Goal: Task Accomplishment & Management: Manage account settings

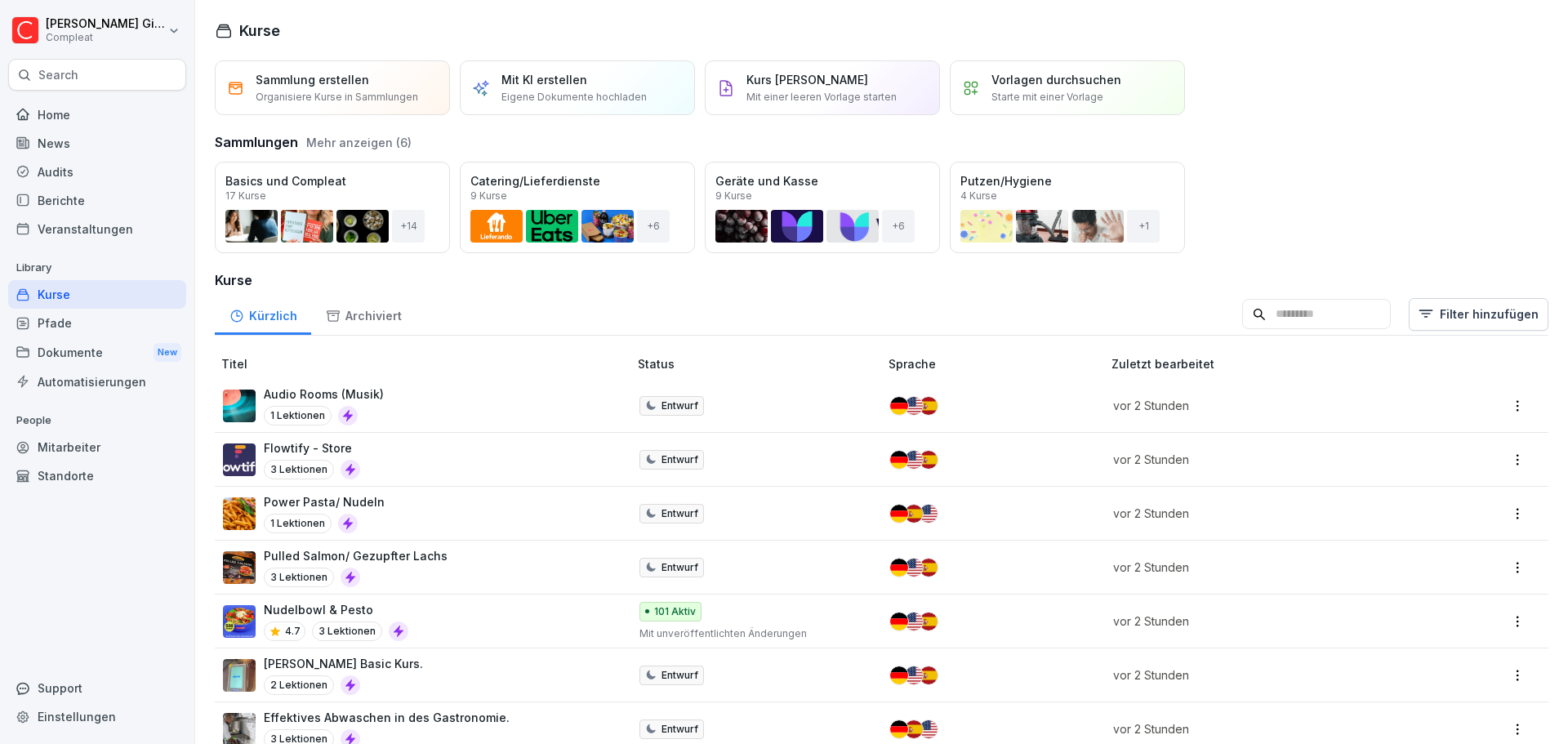
click at [0, 0] on div "Öffnen" at bounding box center [0, 0] width 0 height 0
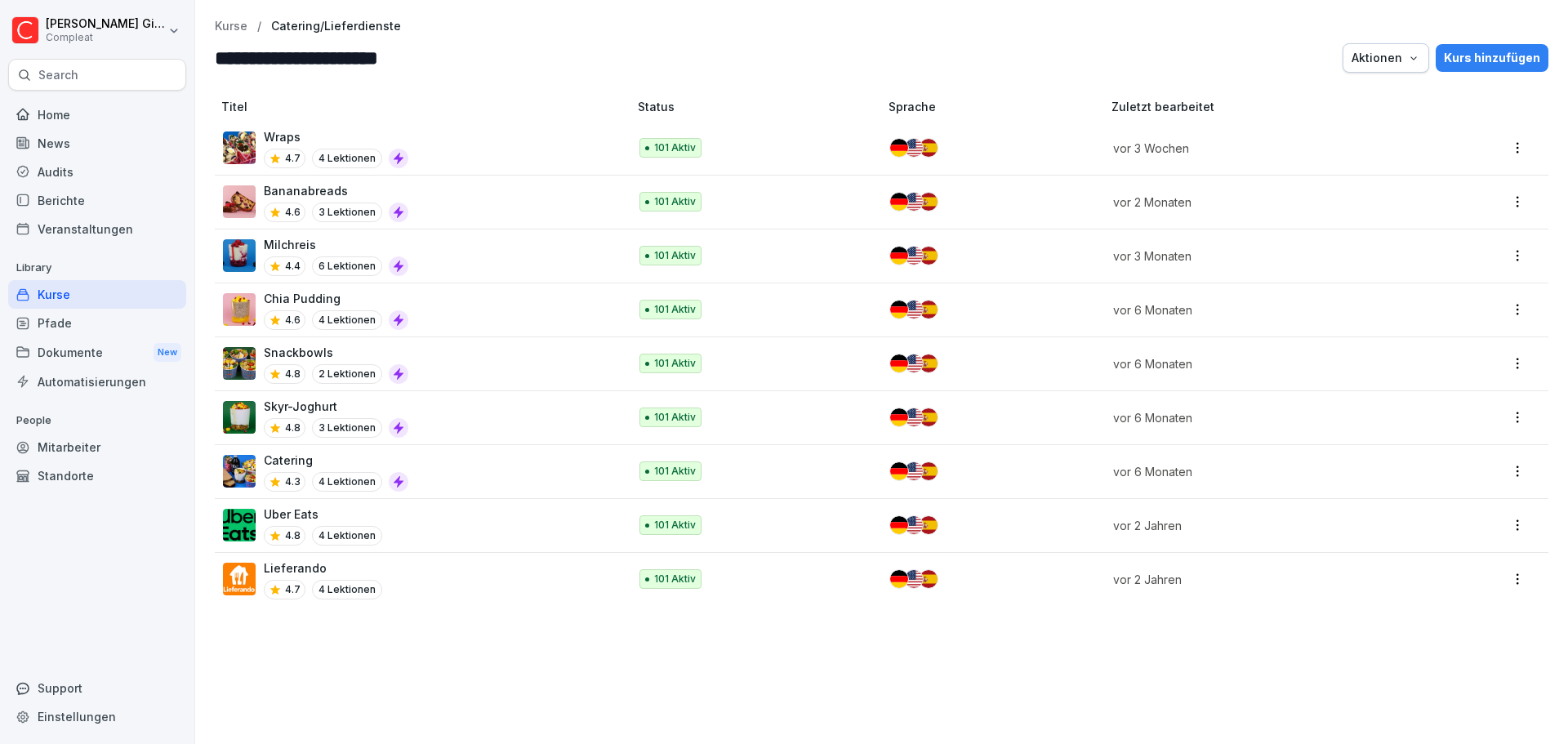
click at [239, 19] on p "Kurse" at bounding box center [231, 26] width 33 height 13
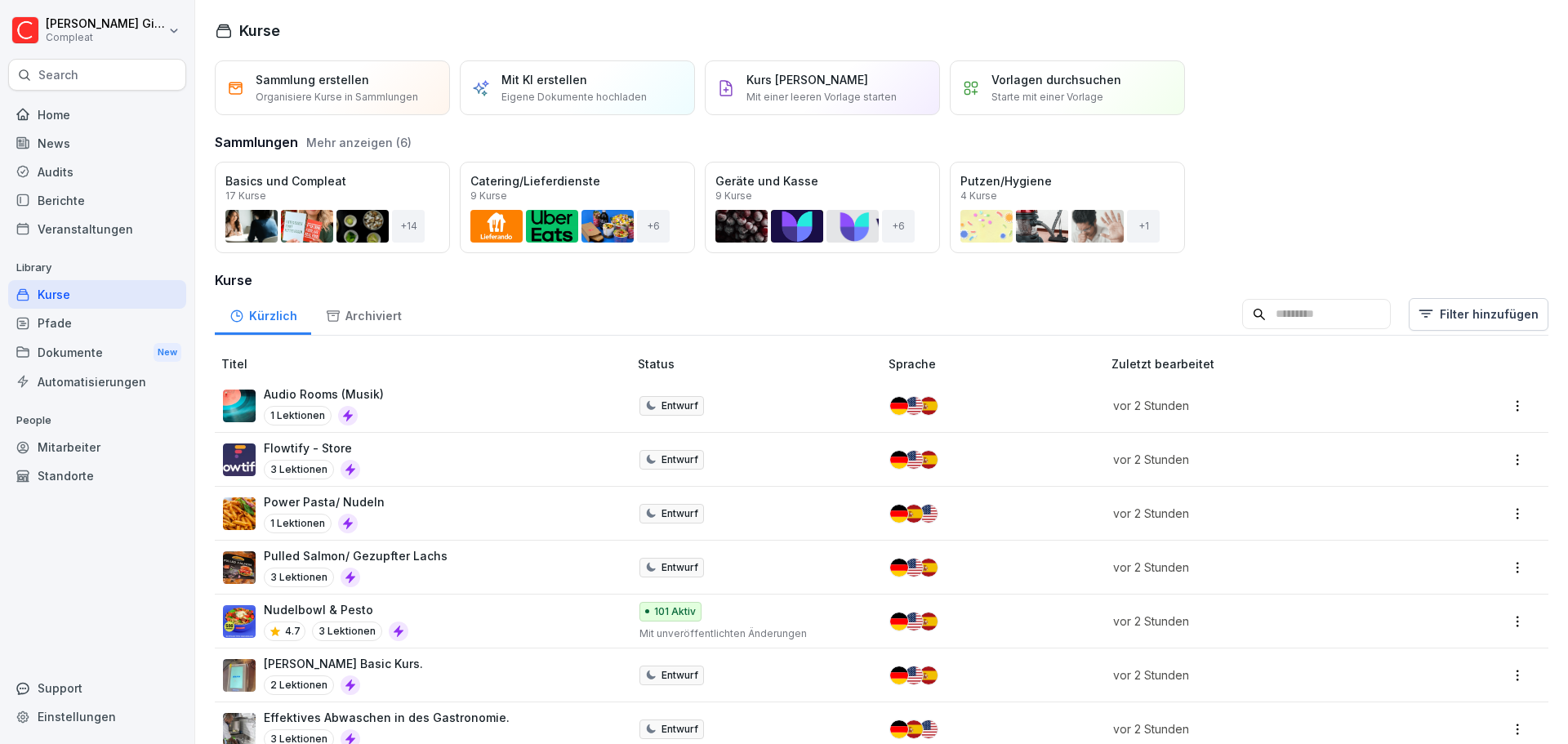
click at [0, 0] on div "Öffnen" at bounding box center [0, 0] width 0 height 0
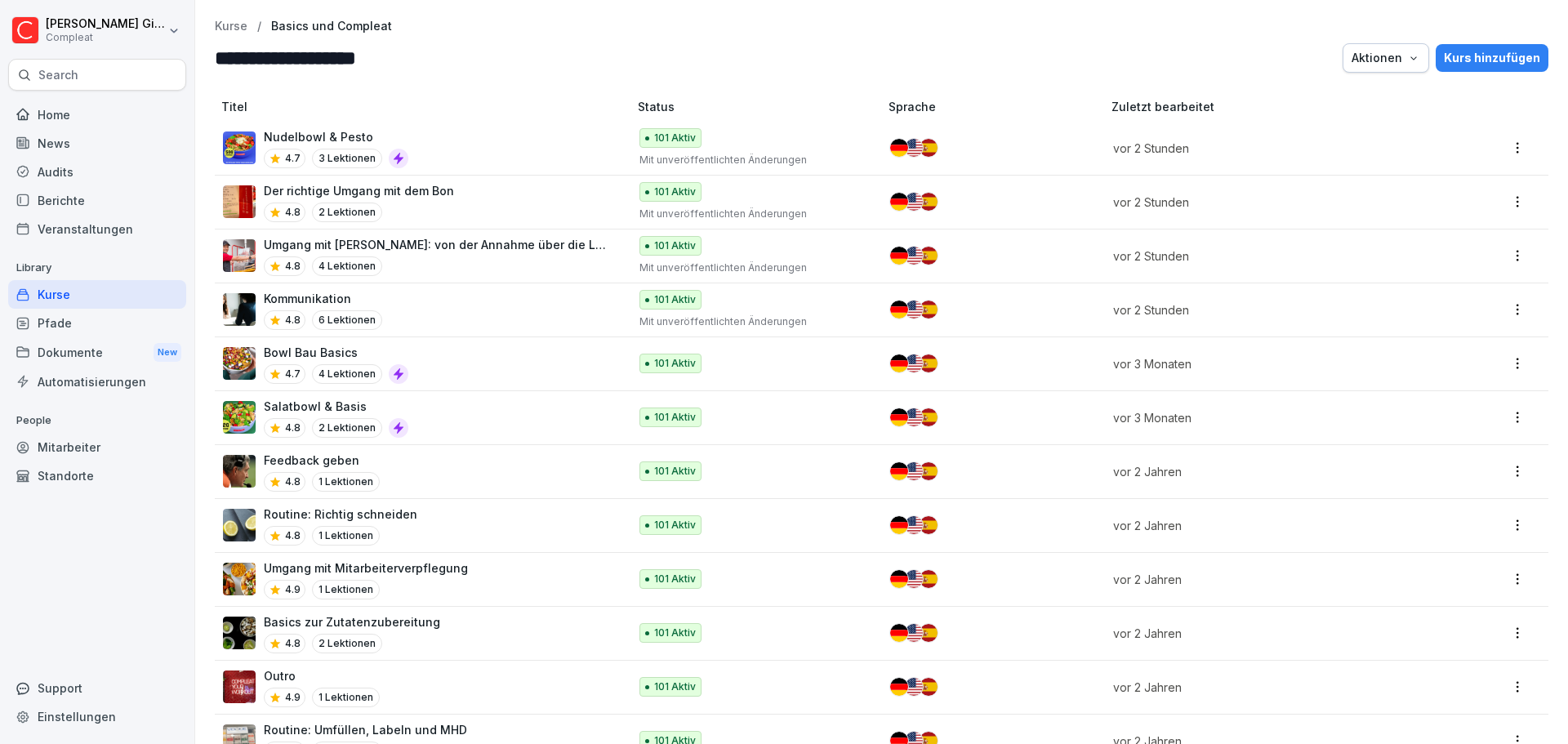
click at [305, 26] on p "Basics und Compleat" at bounding box center [331, 26] width 121 height 13
click at [248, 33] on div "Kurse / Basics und Compleat" at bounding box center [881, 26] width 1334 height 13
click at [240, 26] on p "Kurse" at bounding box center [231, 26] width 33 height 13
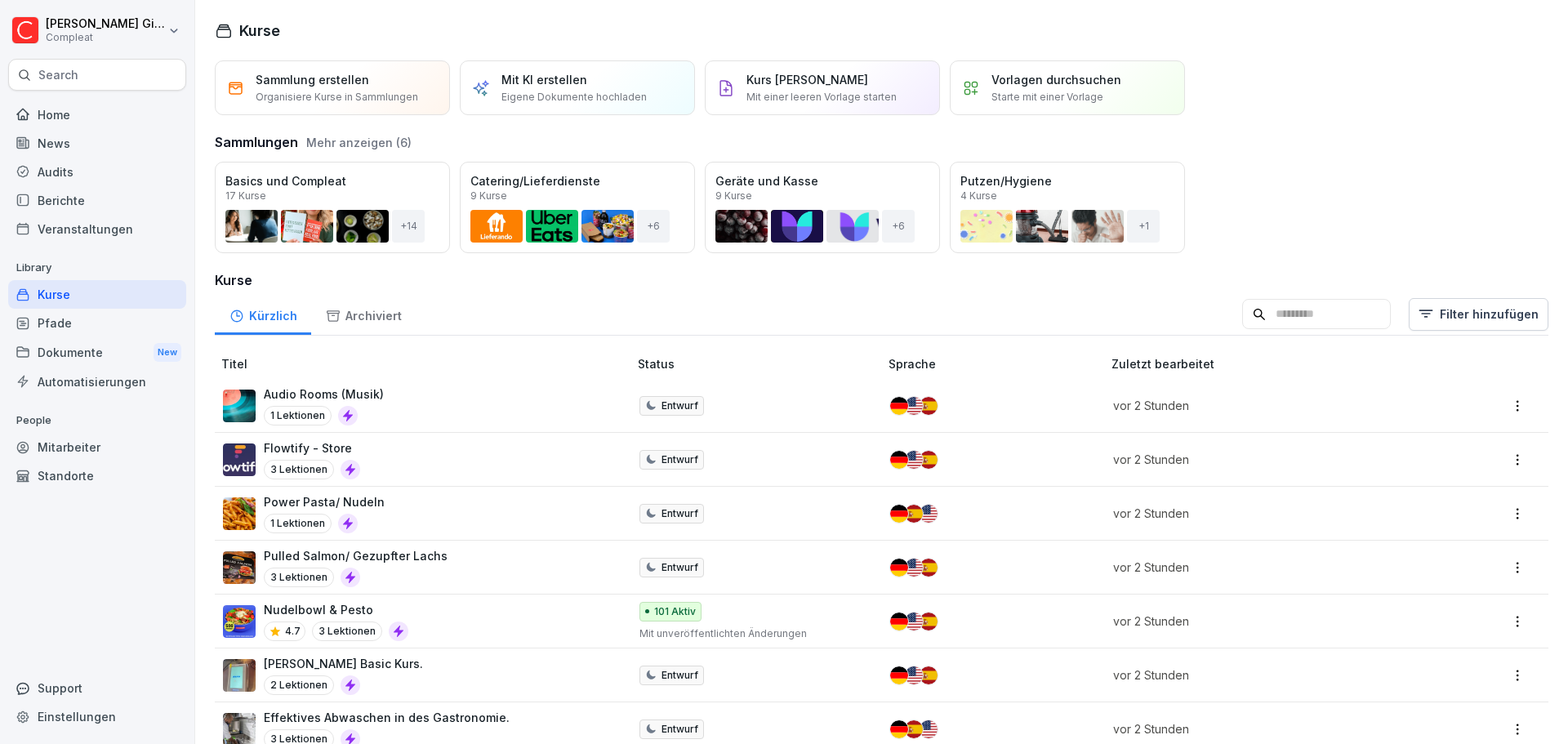
click at [102, 330] on div "Pfade" at bounding box center [97, 323] width 178 height 29
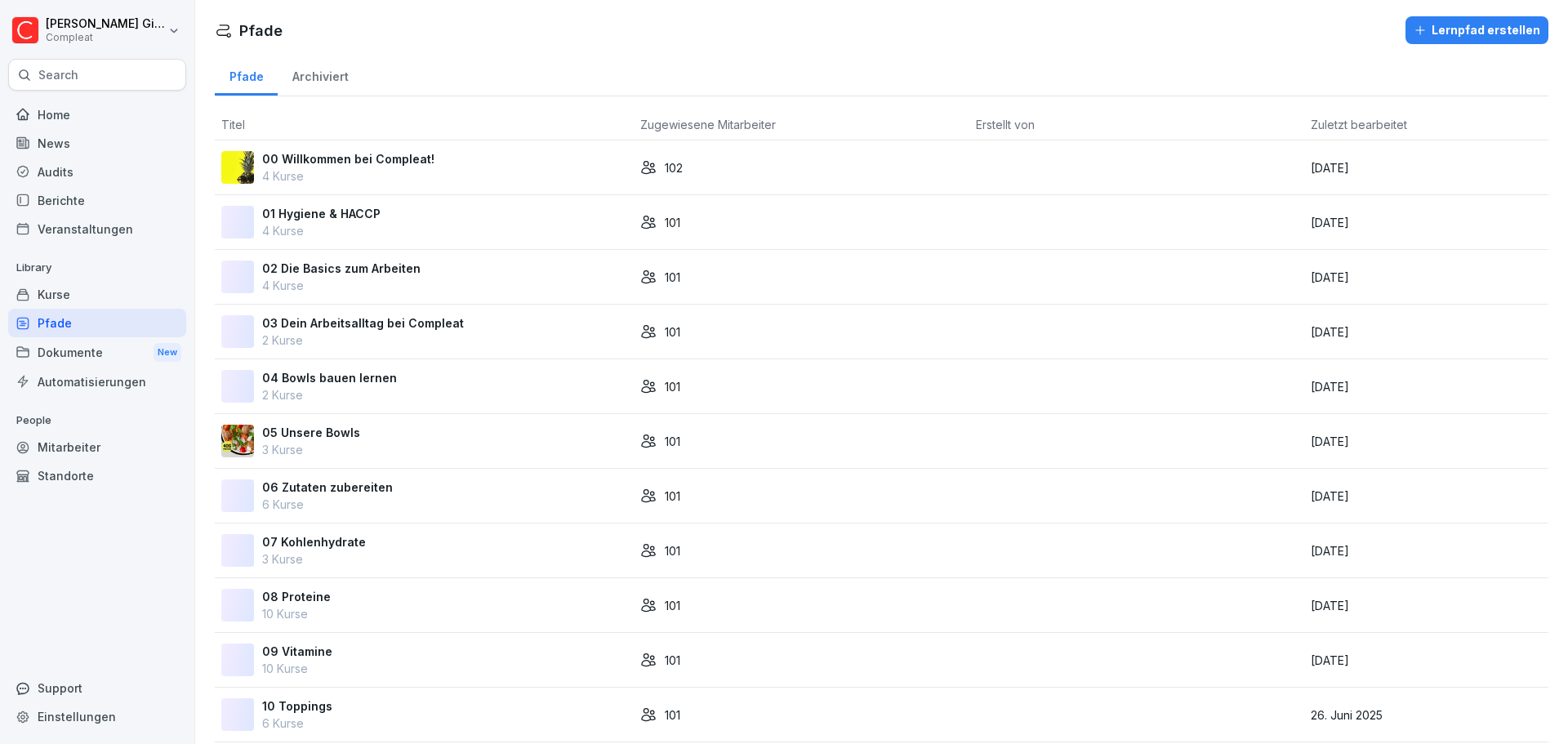
scroll to position [625, 0]
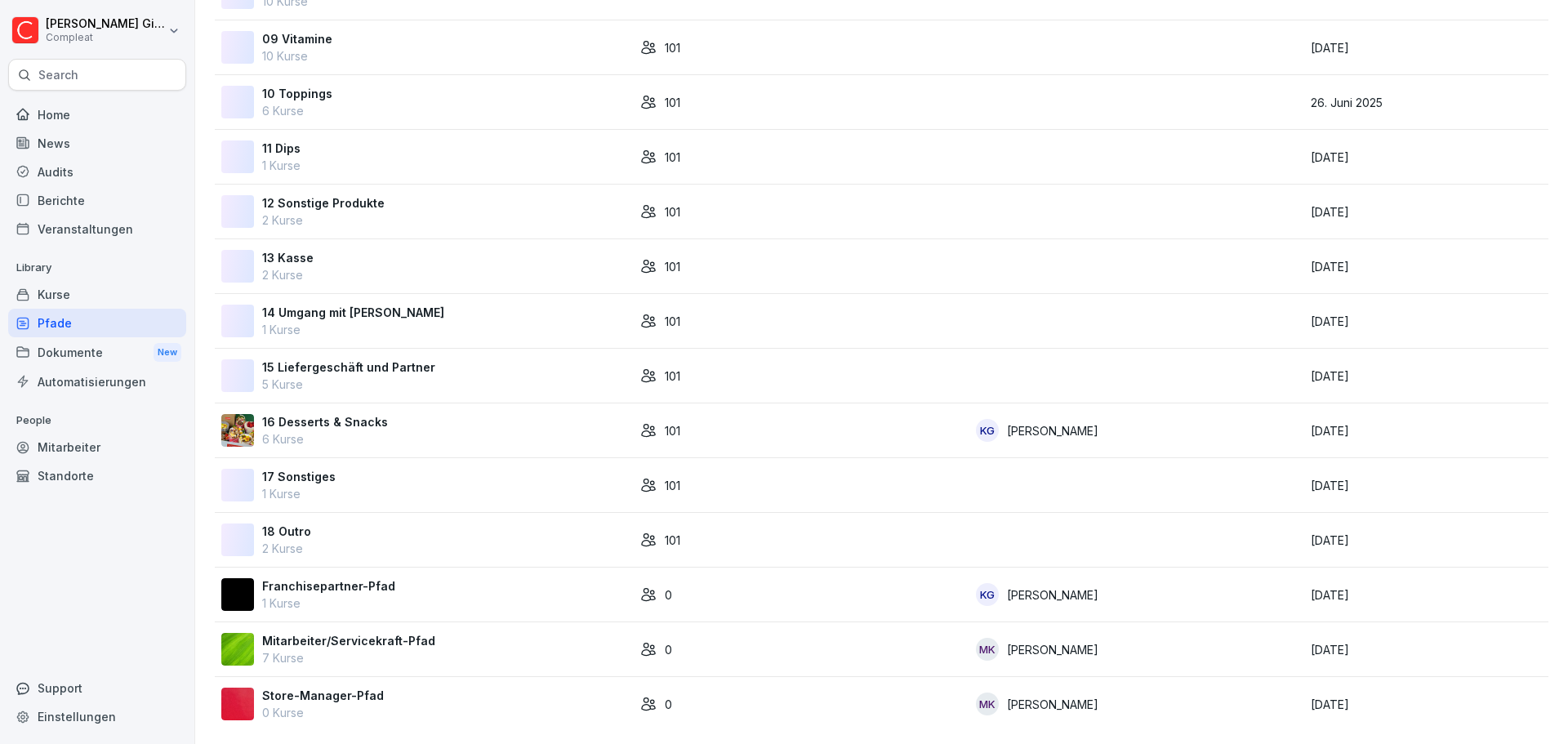
click at [245, 579] on img at bounding box center [237, 594] width 33 height 33
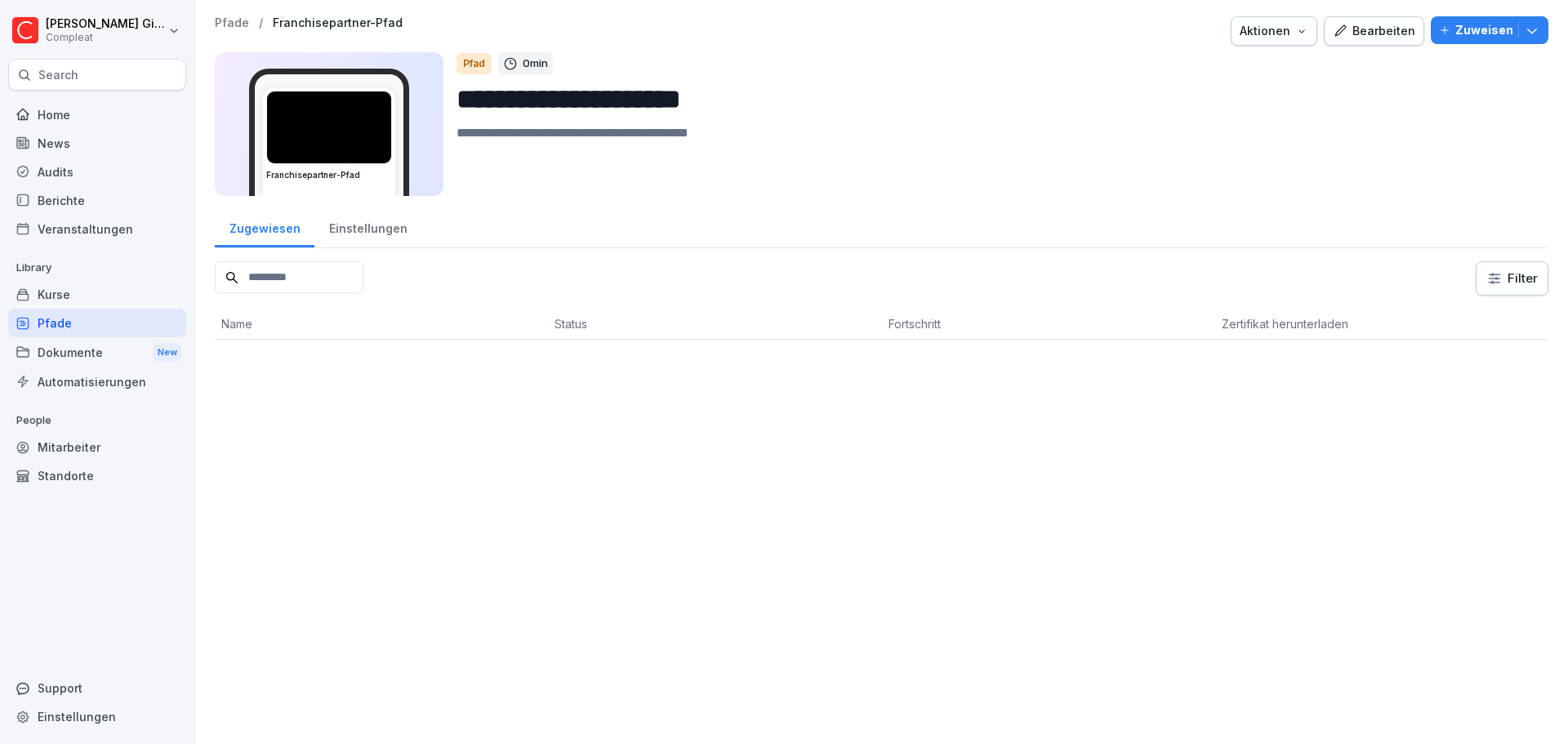
click at [114, 329] on div "Pfade" at bounding box center [97, 323] width 178 height 29
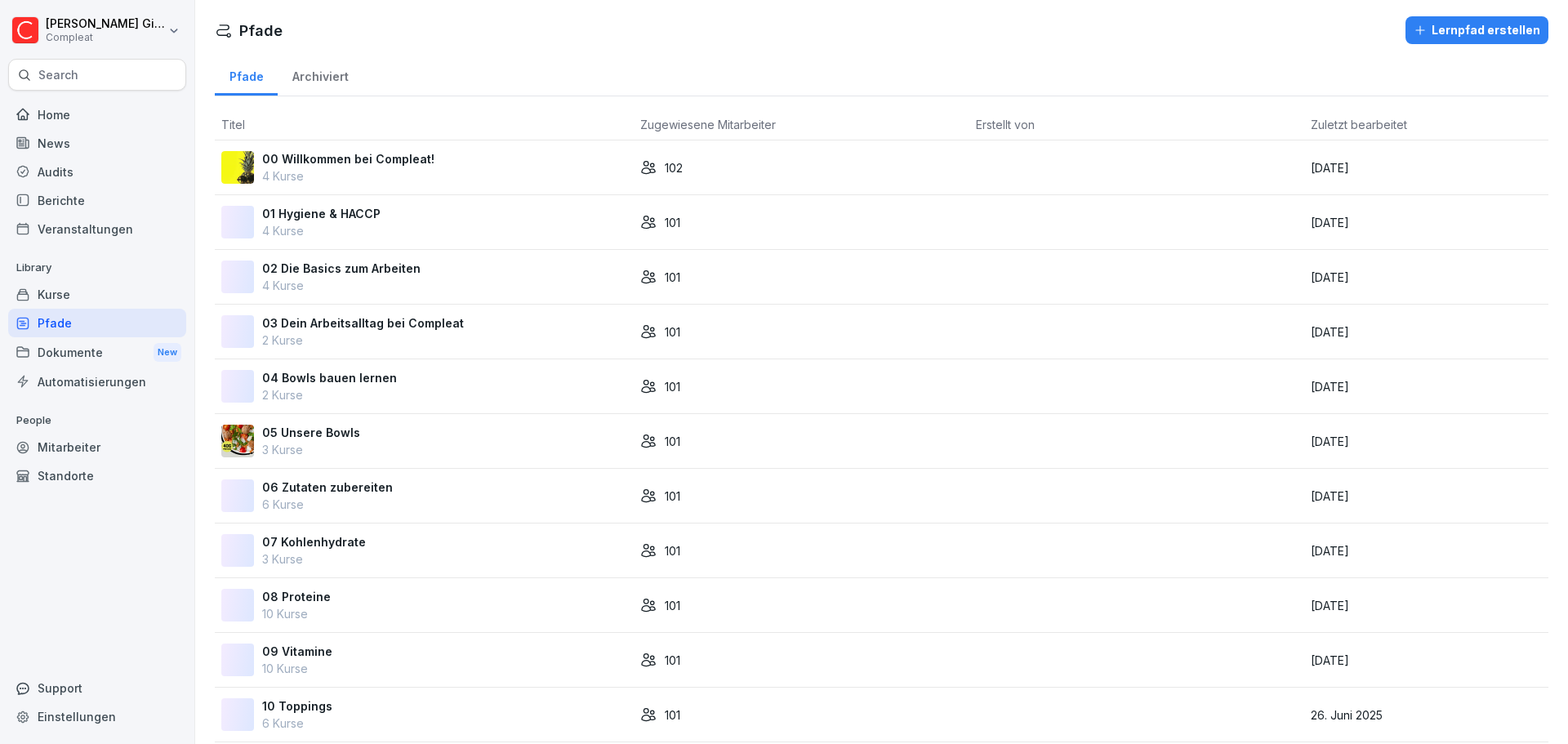
scroll to position [625, 0]
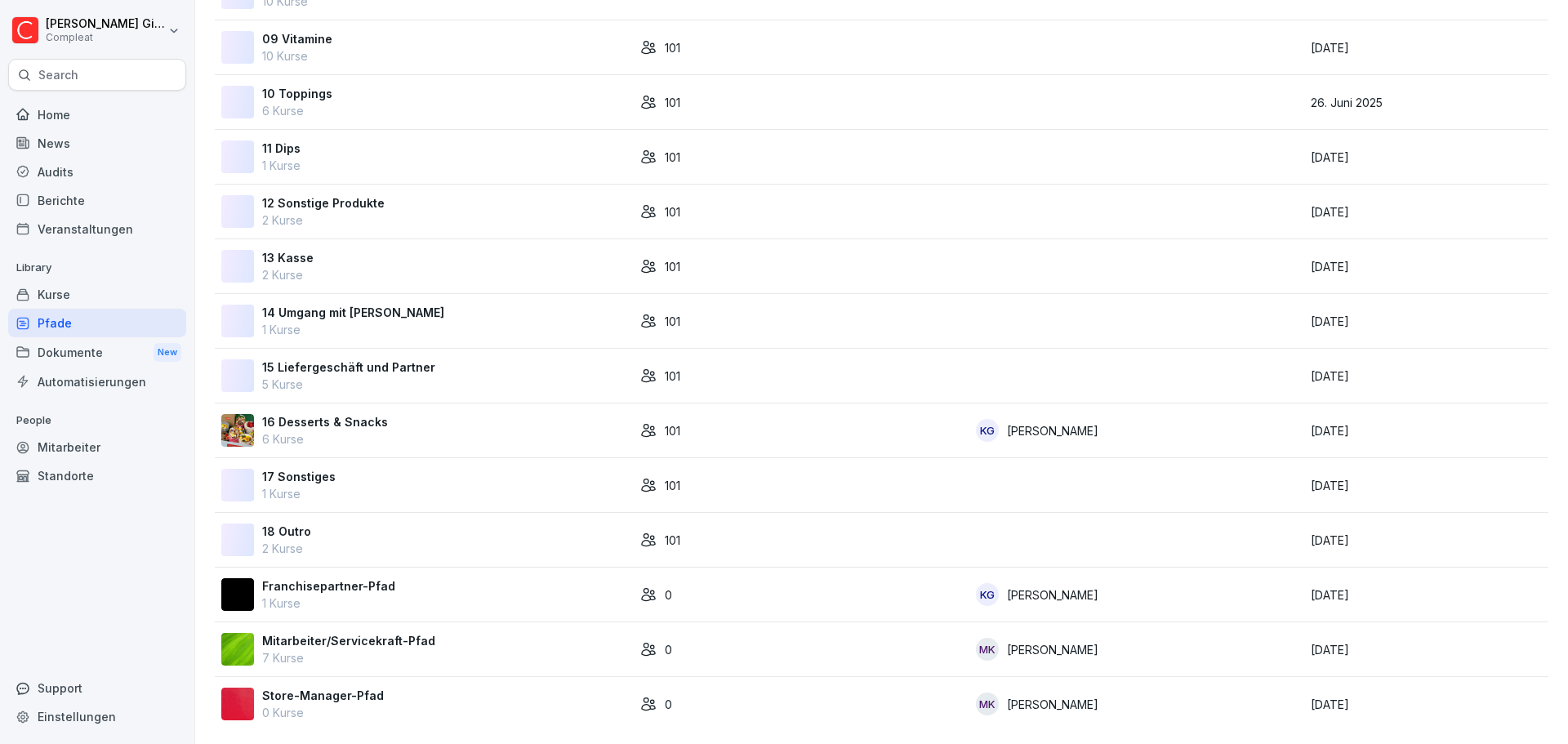
click at [412, 594] on div "Franchisepartner-Pfad 1 Kurse" at bounding box center [423, 594] width 406 height 35
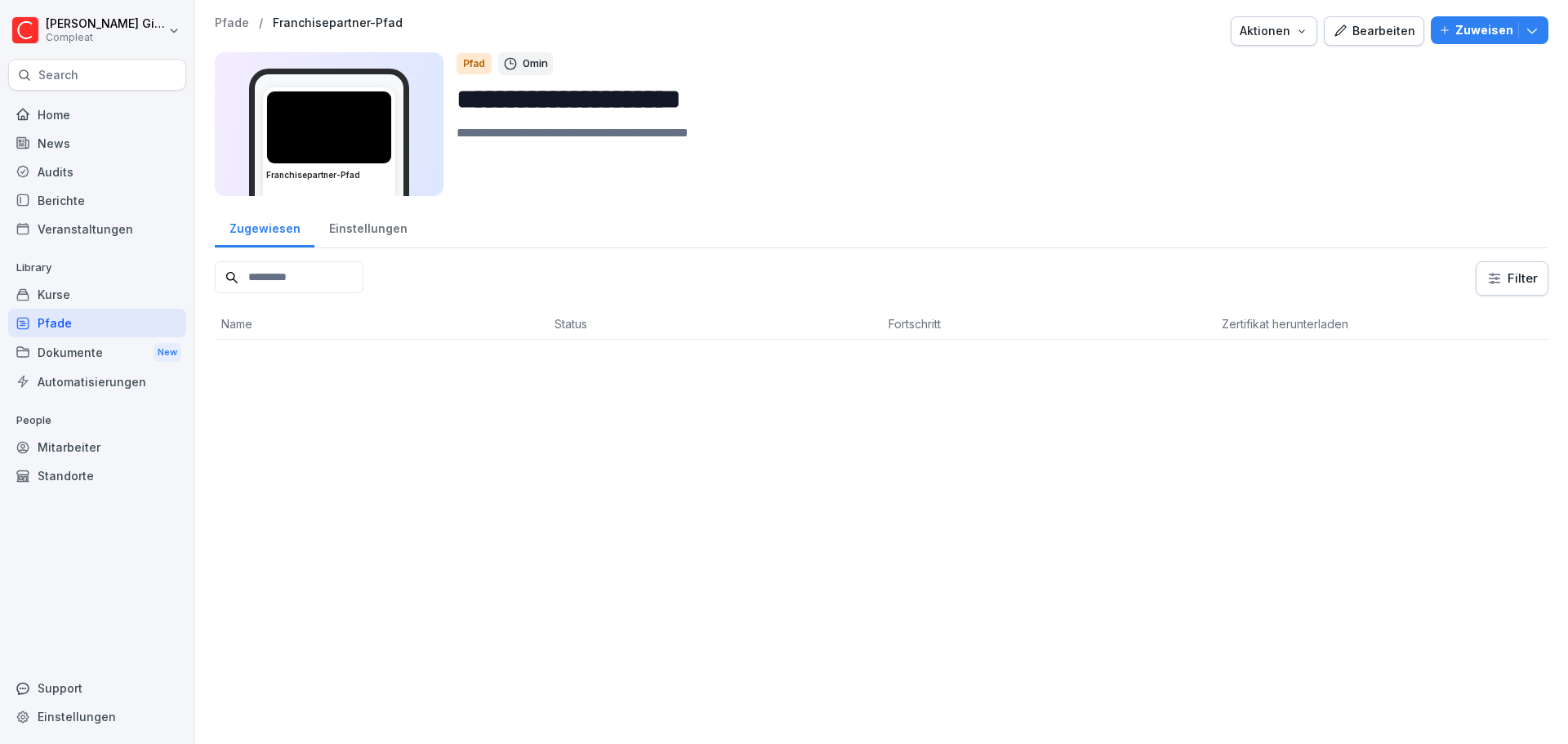
click at [106, 323] on div "Pfade" at bounding box center [97, 323] width 178 height 29
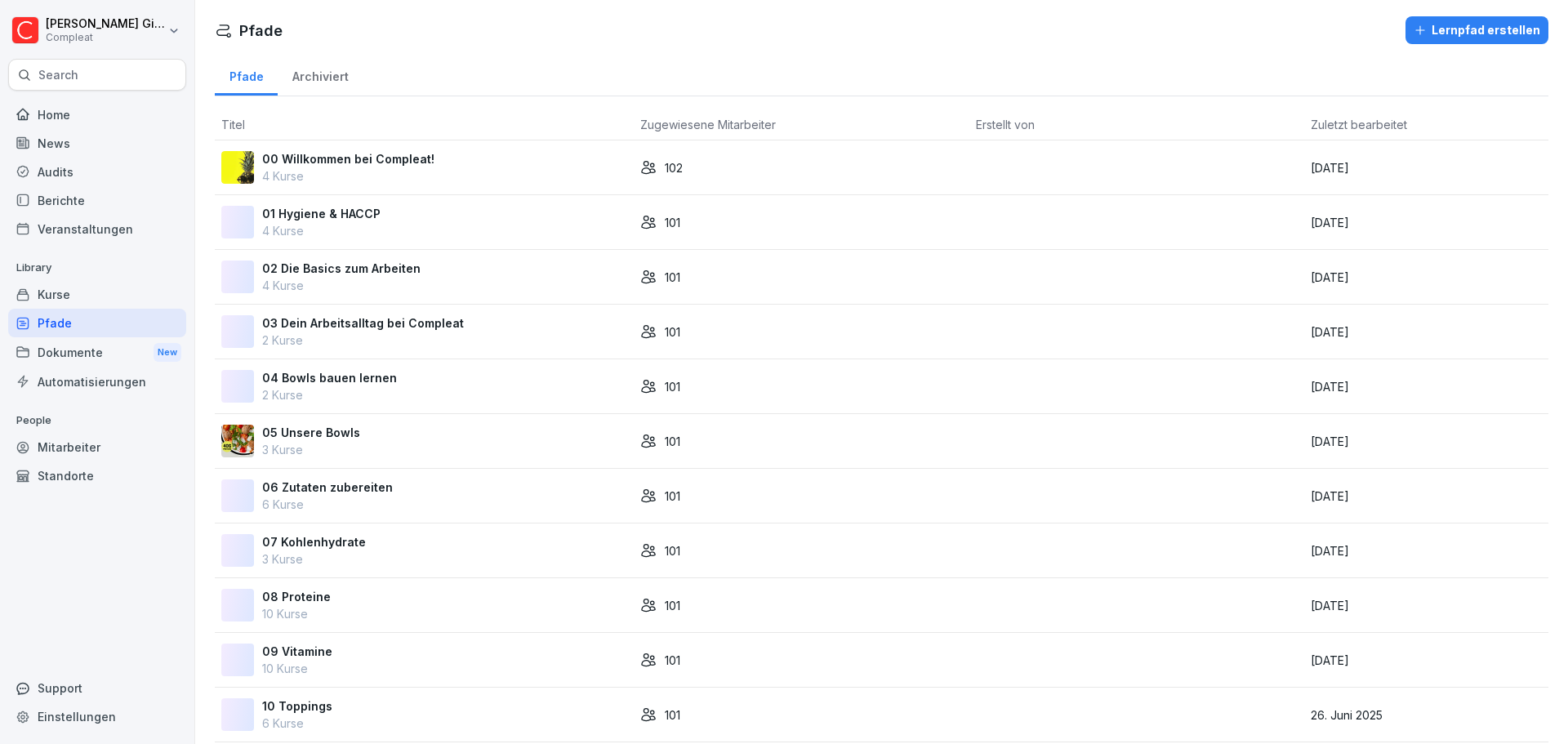
scroll to position [625, 0]
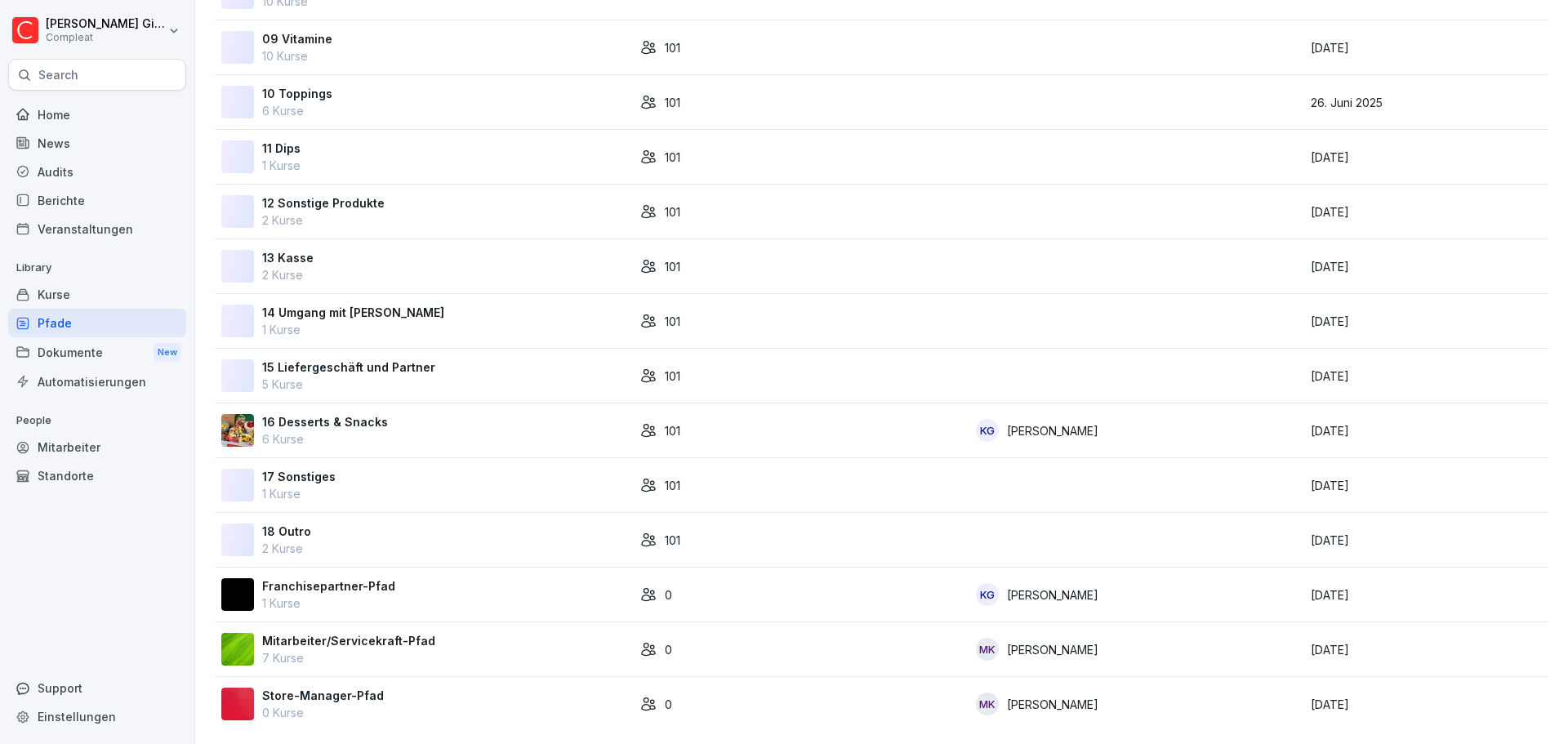
click at [430, 650] on div "Mitarbeiter/Servicekraft-Pfad 7 Kurse" at bounding box center [423, 649] width 406 height 35
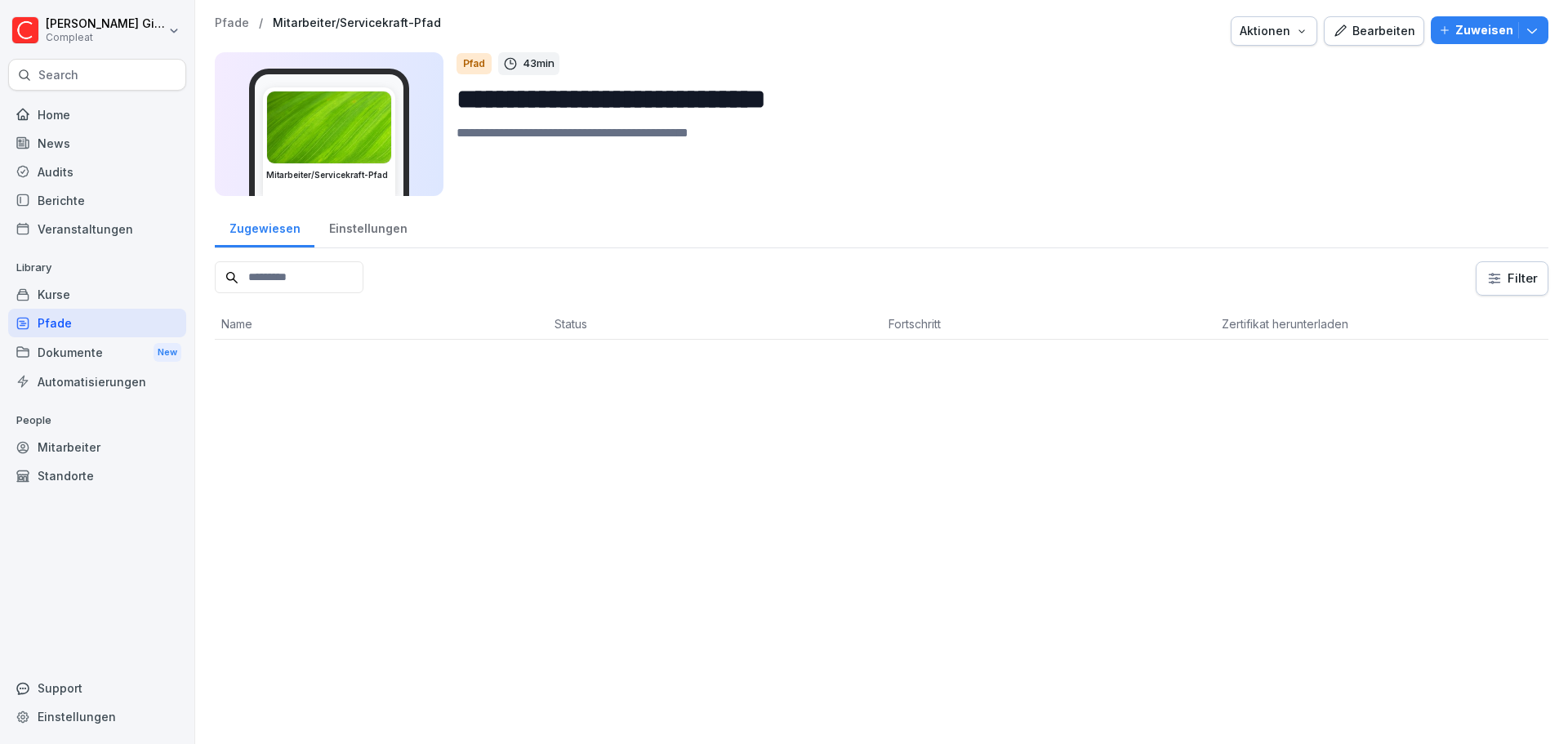
click at [1350, 46] on div "**********" at bounding box center [881, 111] width 1334 height 190
click at [1353, 35] on div "Bearbeiten" at bounding box center [1374, 30] width 83 height 18
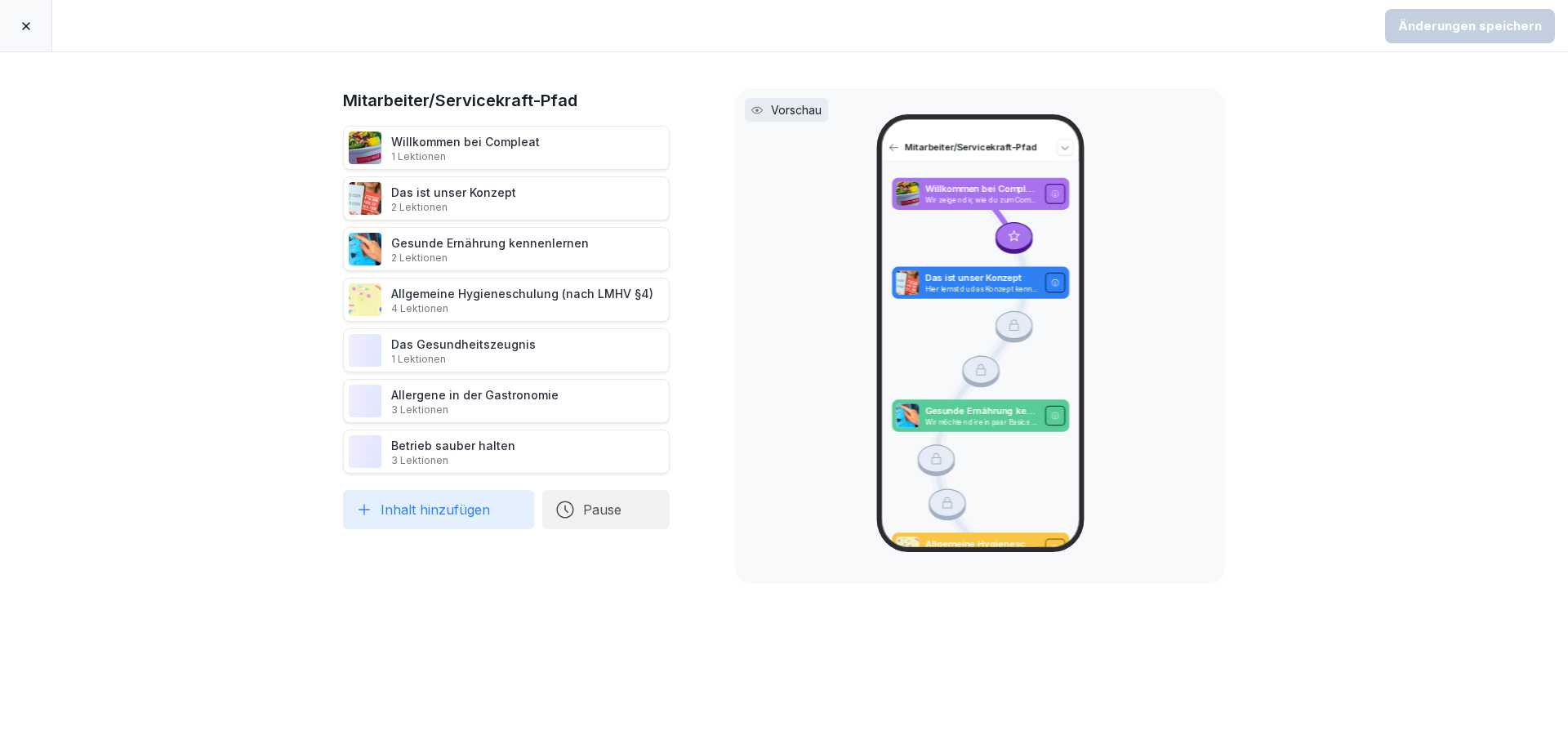
click at [31, 24] on icon at bounding box center [25, 25] width 13 height 13
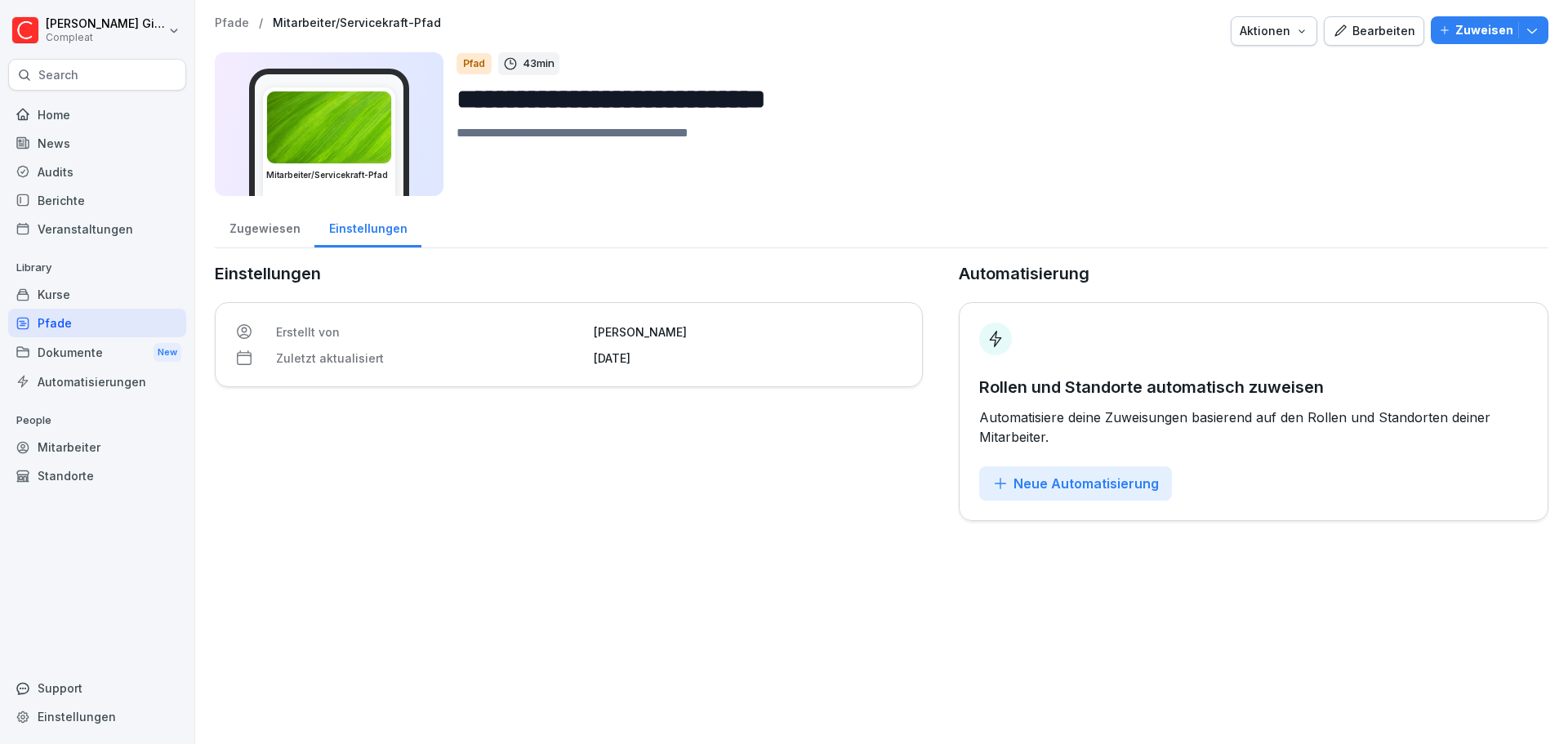
click at [97, 110] on div "Home" at bounding box center [97, 115] width 178 height 29
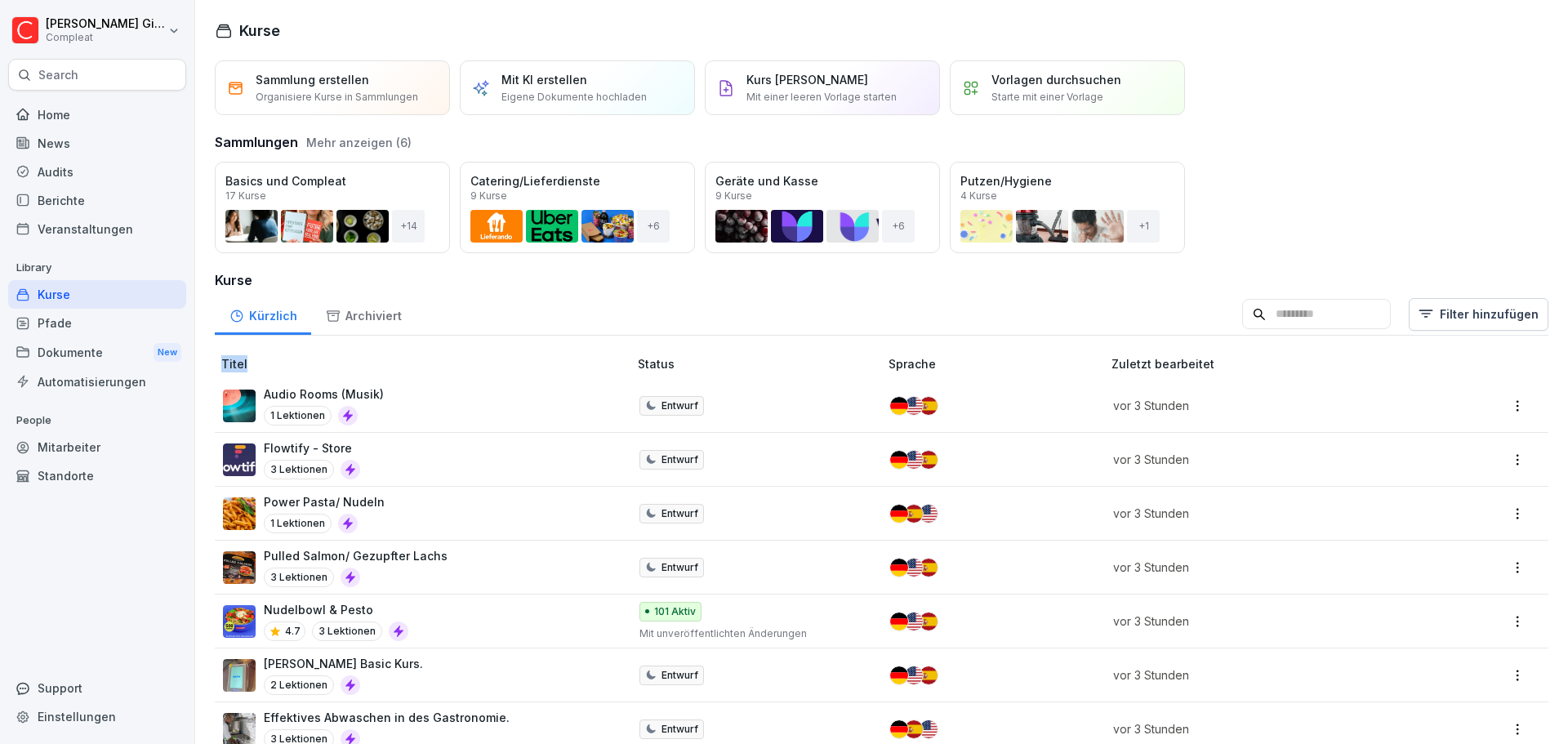
drag, startPoint x: 482, startPoint y: 347, endPoint x: 482, endPoint y: 361, distance: 14.0
